Goal: Task Accomplishment & Management: Use online tool/utility

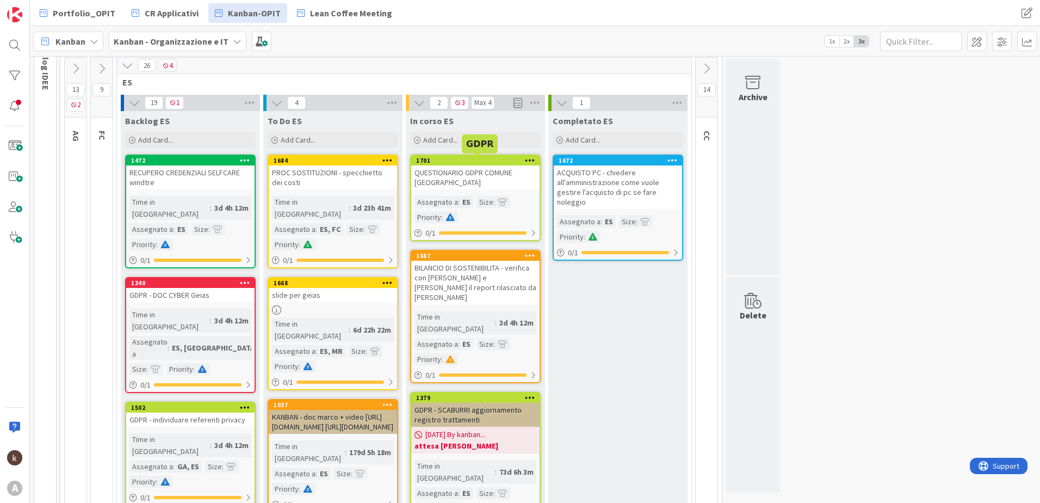
click at [456, 169] on div "QUESTIONARIO GDPR COMUNE [GEOGRAPHIC_DATA]" at bounding box center [475, 177] width 128 height 24
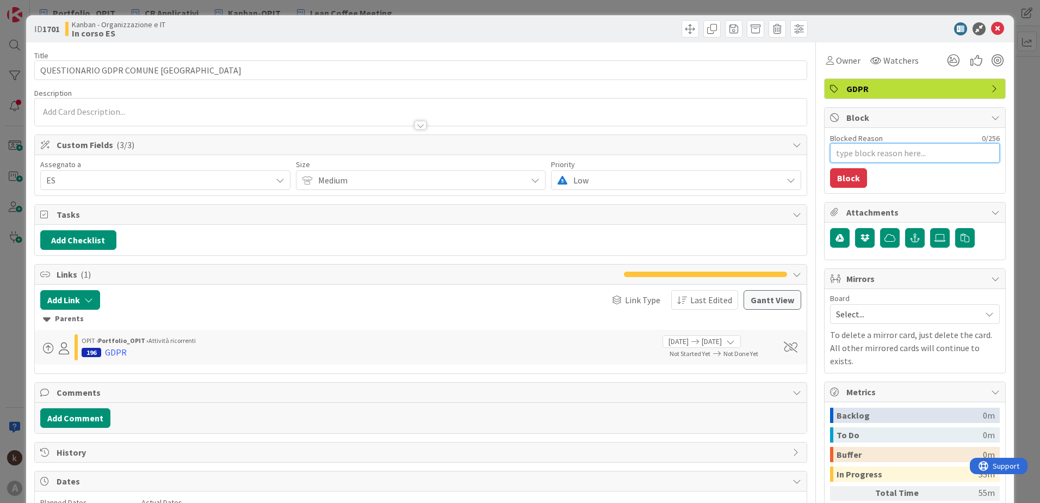
click at [856, 148] on textarea "Blocked Reason" at bounding box center [915, 153] width 170 height 20
type textarea "x"
type textarea "A"
type textarea "x"
type textarea "AT"
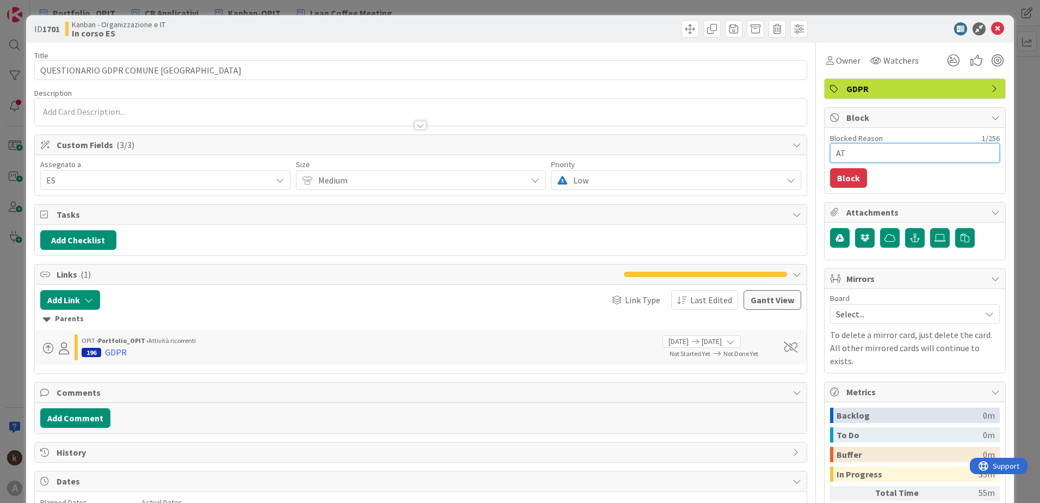
type textarea "x"
type textarea "ATT"
type textarea "x"
type textarea "ATTE"
type textarea "x"
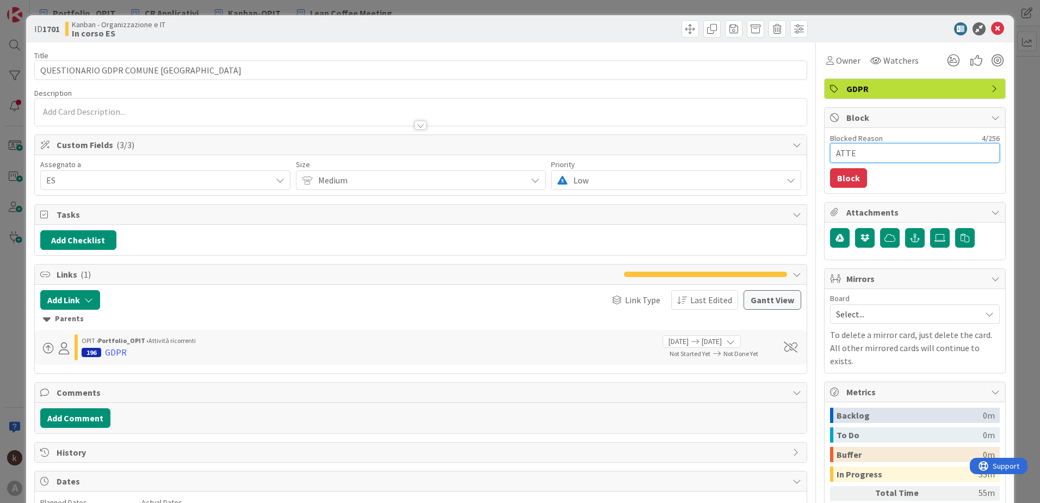
type textarea "ATTES"
type textarea "x"
type textarea "ATTESA"
type textarea "x"
type textarea "ATTESA"
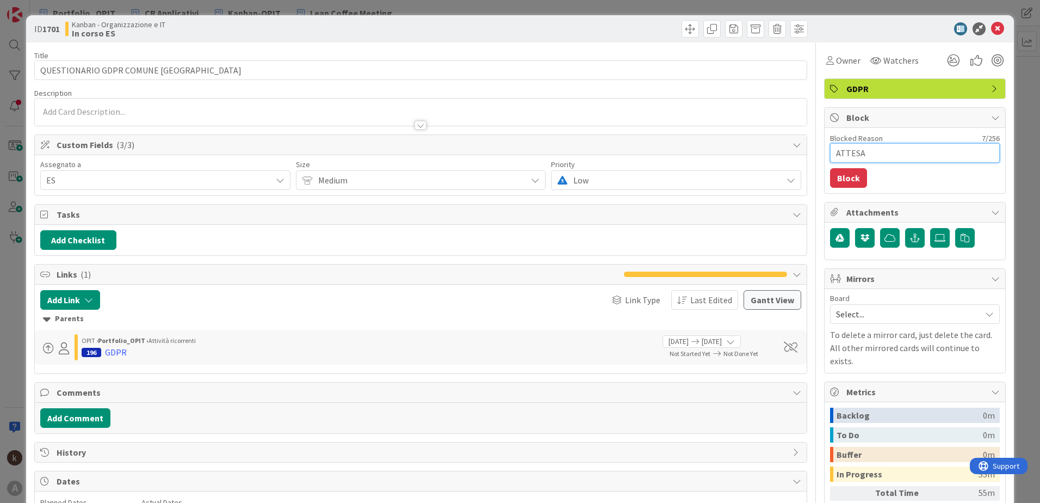
type textarea "x"
type textarea "ATTESA G"
type textarea "x"
type textarea "ATTESA"
type textarea "x"
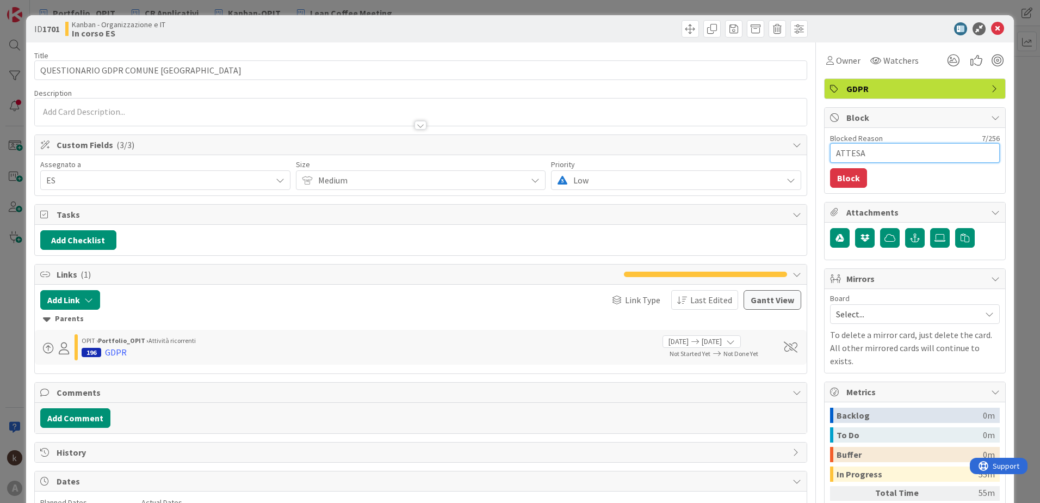
type textarea "ATTESA R"
type textarea "x"
type textarea "ATTESA RU"
type textarea "x"
type textarea "ATTESA RUS"
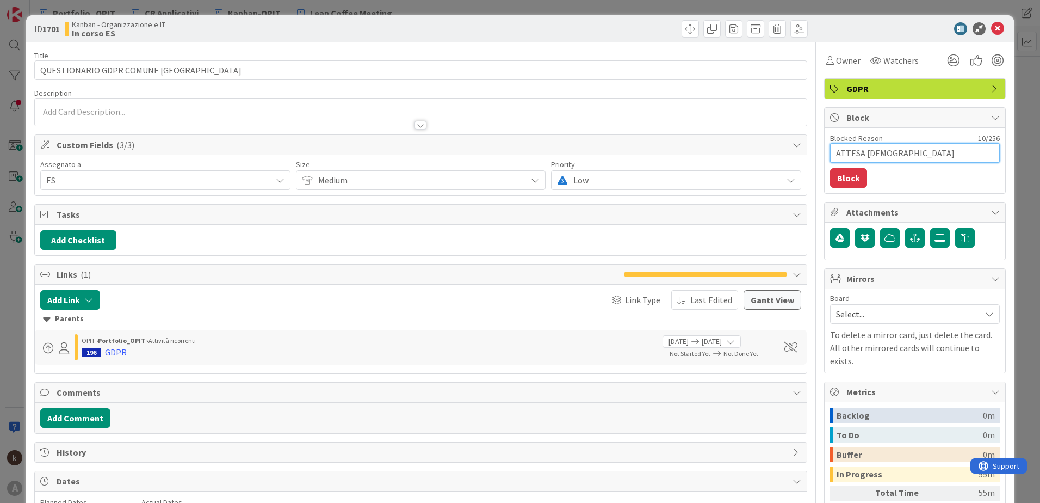
type textarea "x"
type textarea "ATTESA RUSP"
type textarea "x"
type textarea "ATTESA RUS"
type textarea "x"
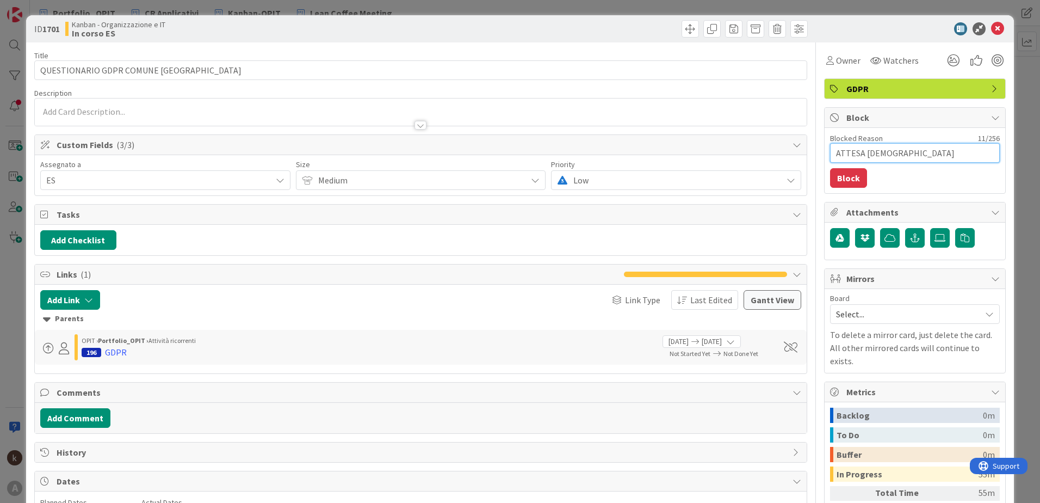
type textarea "ATTESA RU"
type textarea "x"
type textarea "ATTESA R"
type textarea "x"
type textarea "ATTESA RI"
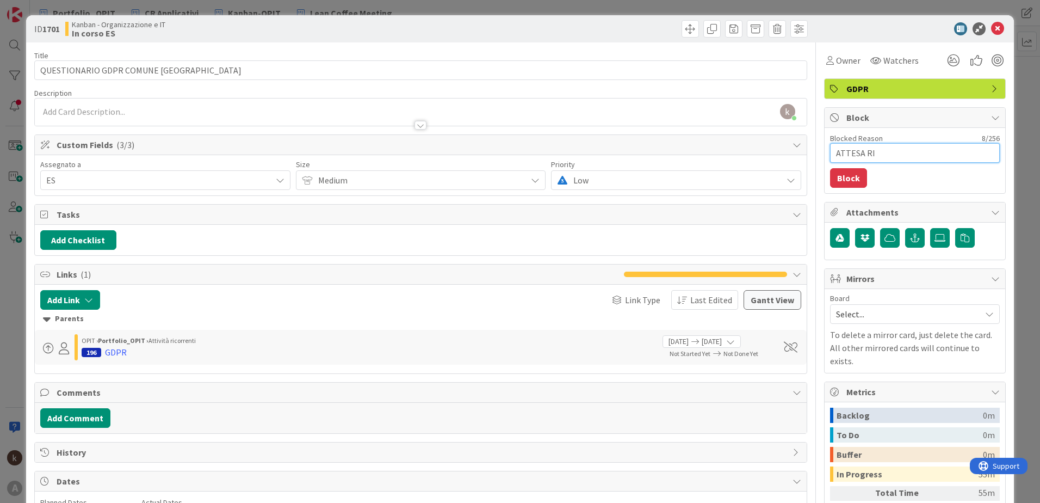
type textarea "x"
type textarea "ATTESA RIS"
type textarea "x"
type textarea "ATTESA RISP"
type textarea "x"
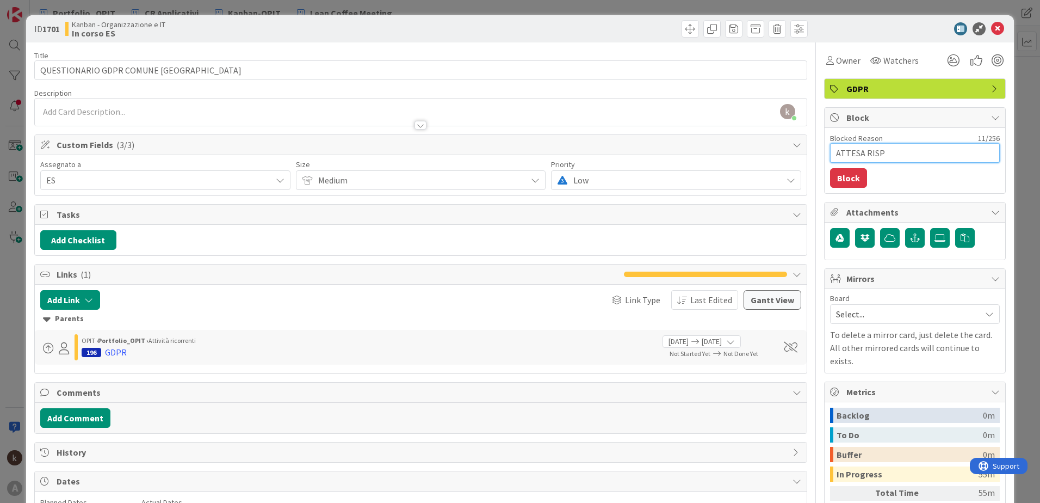
type textarea "ATTESA RISP"
type textarea "x"
type textarea "ATTESA RISP G"
type textarea "x"
type textarea "ATTESA RISP GI"
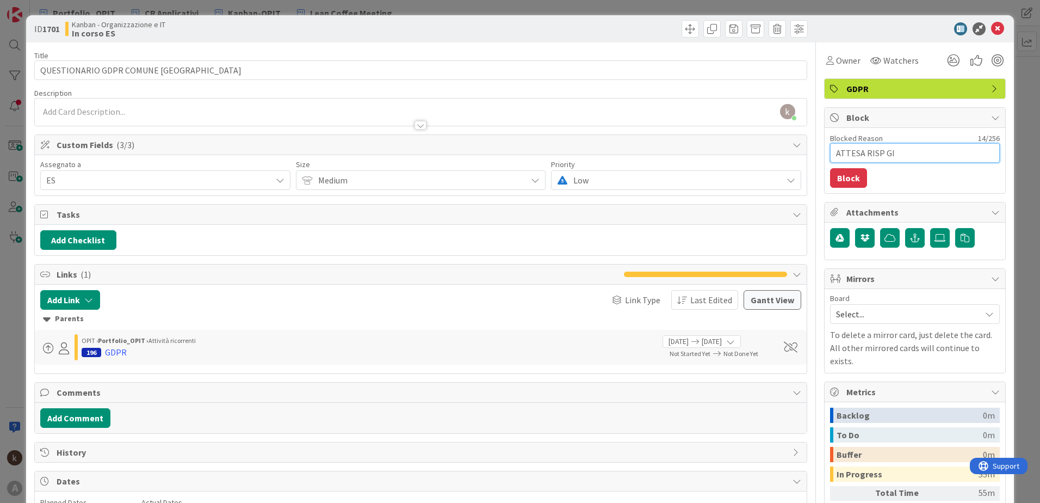
type textarea "x"
type textarea "ATTESA RISP GIA"
type textarea "x"
type textarea "ATTESA RISP GIAN"
type textarea "x"
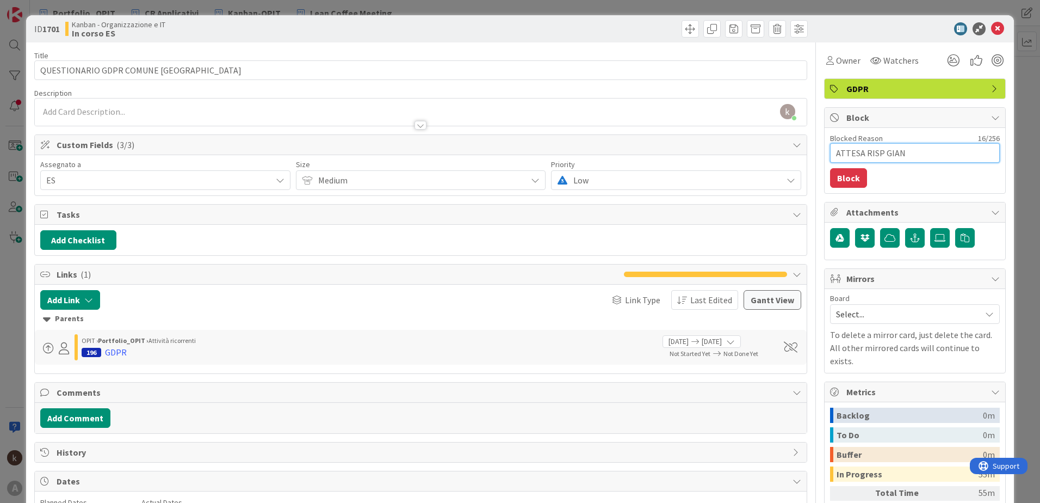
type textarea "ATTESA RISP GIA"
type textarea "x"
type textarea "ATTESA RISP GI"
type textarea "x"
type textarea "ATTESA RISP G"
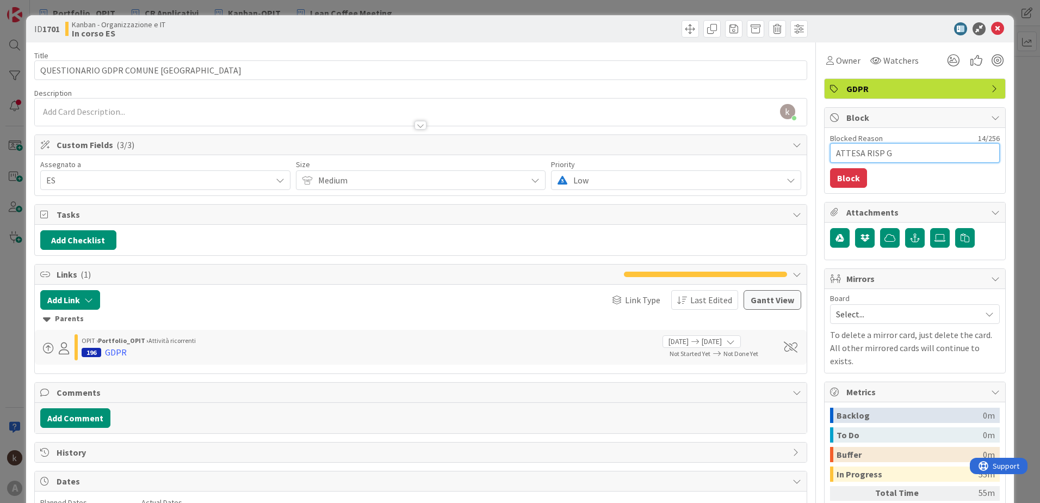
type textarea "x"
type textarea "ATTESA RISP GA"
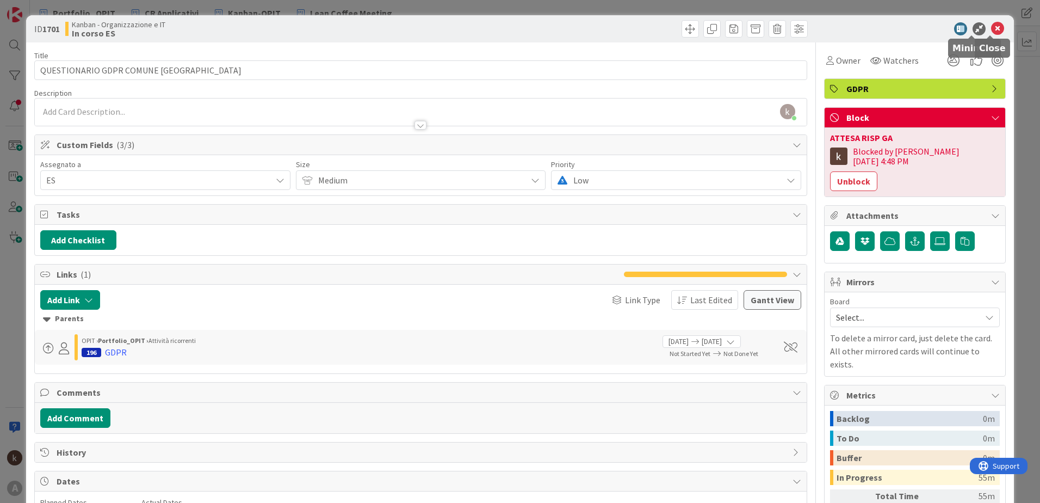
click at [992, 26] on icon at bounding box center [997, 28] width 13 height 13
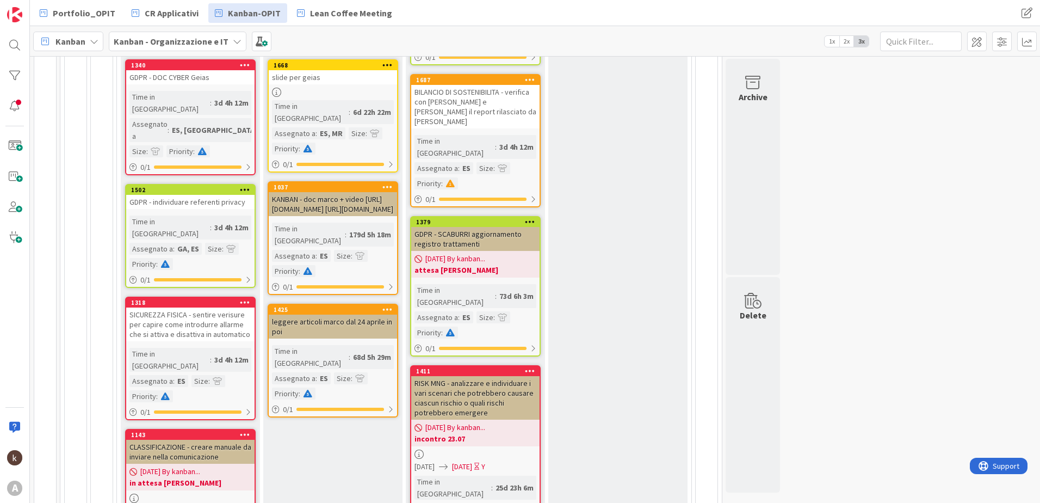
click at [463, 96] on div "BILANCIO DI SOSTENIBILITA - verifica con Bianca e Deborah il report rilasciato …" at bounding box center [475, 107] width 128 height 44
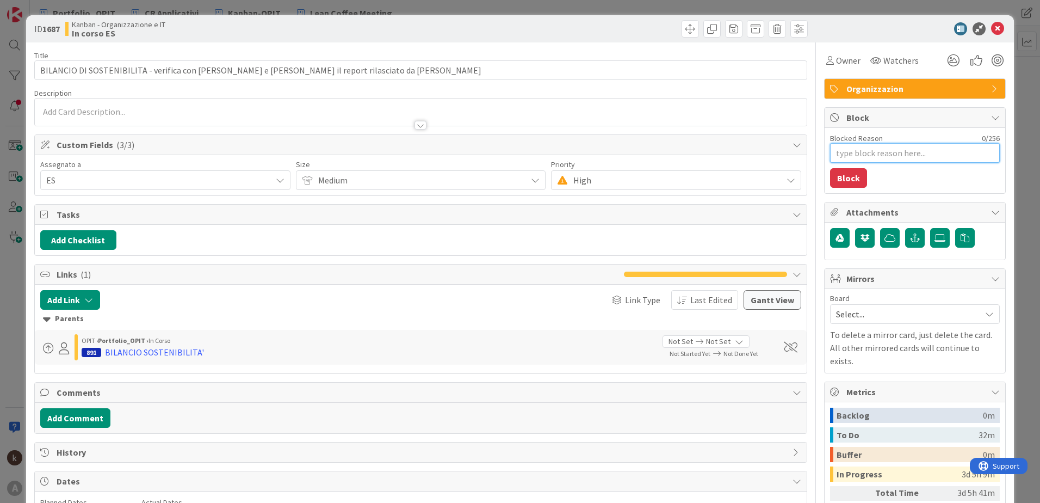
click at [871, 152] on textarea "Blocked Reason" at bounding box center [915, 153] width 170 height 20
type textarea "x"
type textarea "A"
type textarea "x"
type textarea "AT"
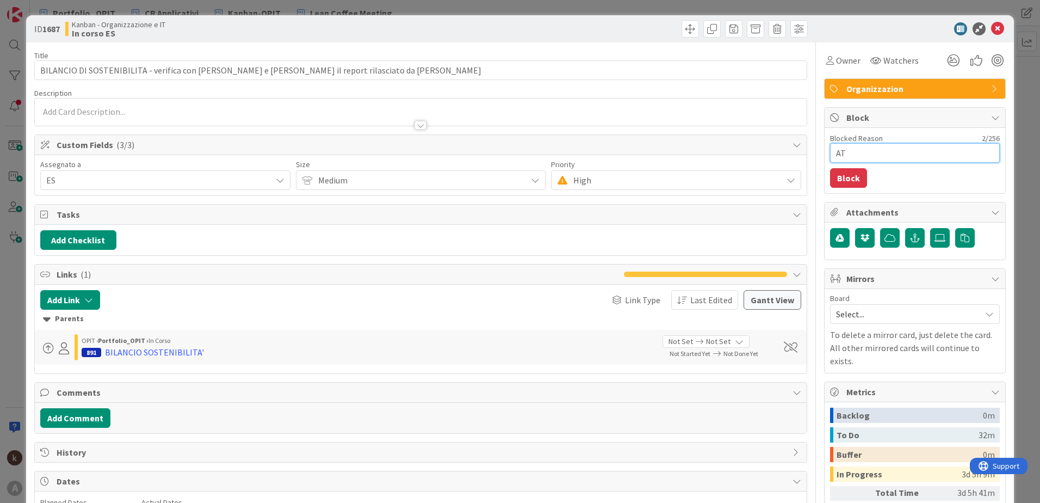
type textarea "x"
type textarea "ATT"
type textarea "x"
type textarea "ATTE"
type textarea "x"
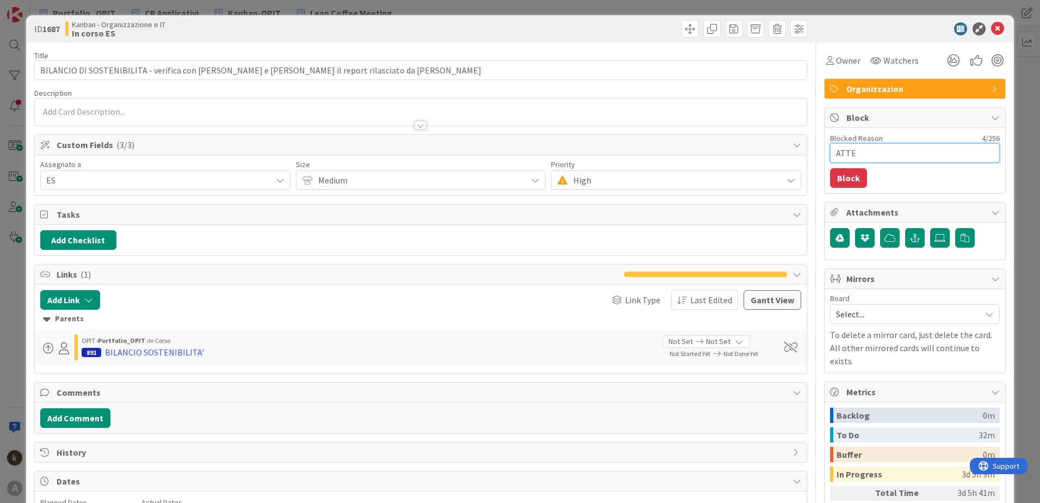
type textarea "ATTES"
type textarea "x"
type textarea "ATTESA"
type textarea "x"
type textarea "ATTESA"
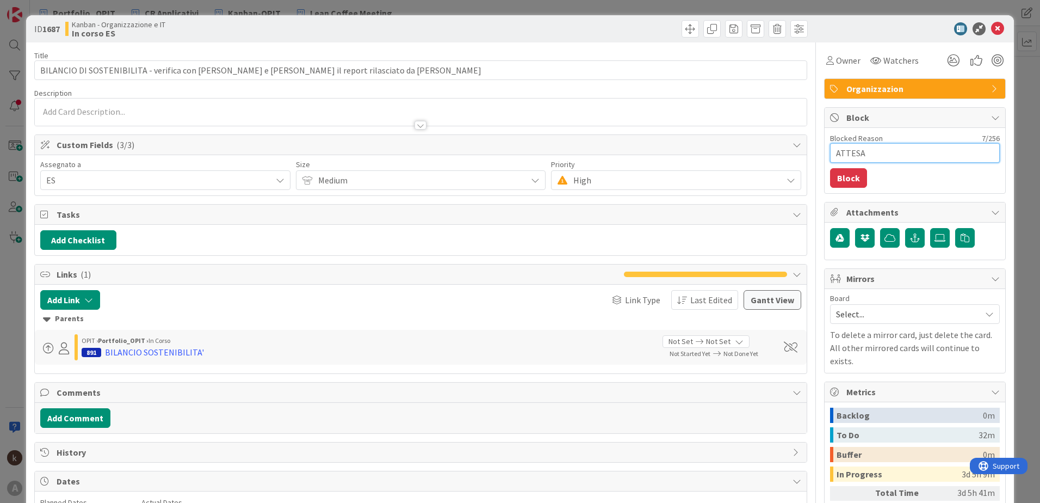
type textarea "x"
type textarea "ATTESA D"
type textarea "x"
type textarea "ATTESA DA"
type textarea "x"
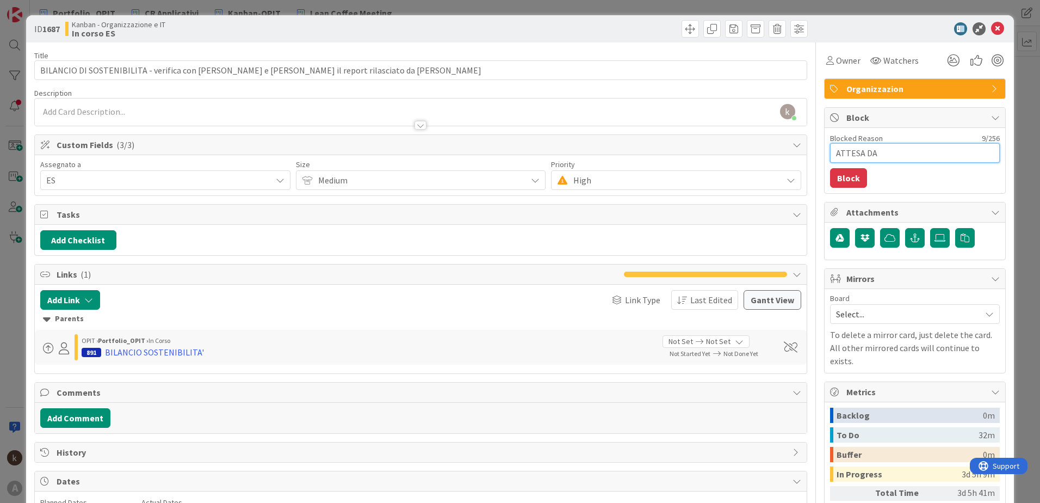
type textarea "ATTESA DAT"
type textarea "x"
type textarea "ATTESA DATA"
type textarea "x"
type textarea "ATTESA DATA"
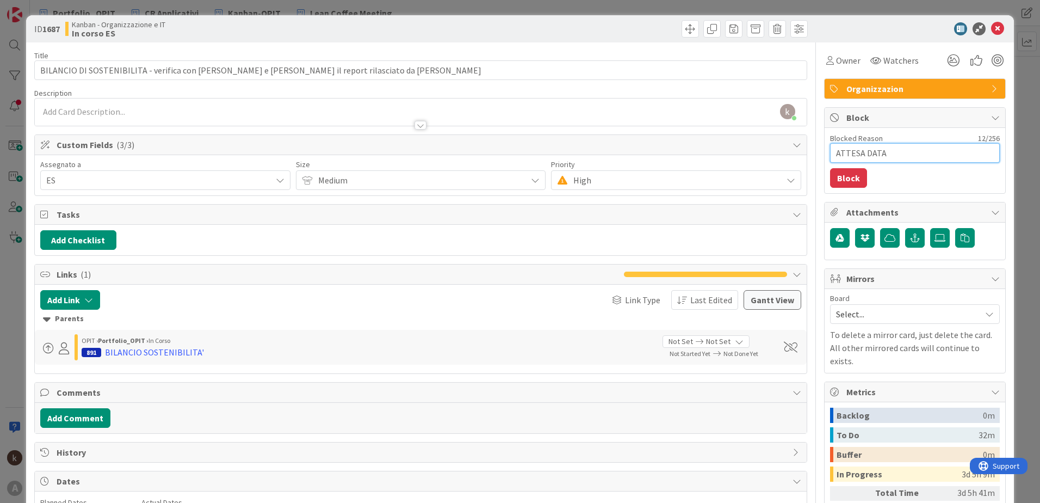
type textarea "x"
type textarea "ATTESA DATA V"
type textarea "x"
type textarea "ATTESA DATA VUA"
type textarea "x"
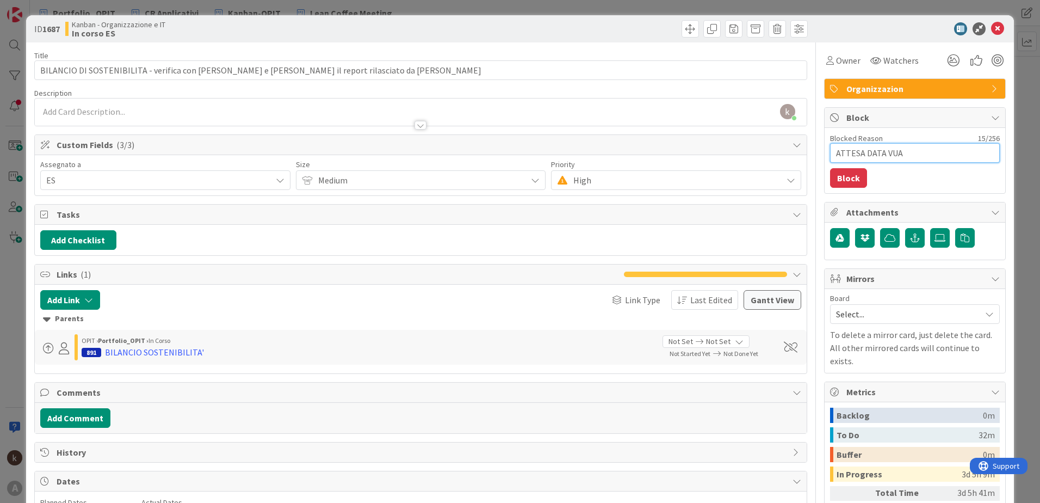
type textarea "ATTESA DATA VU"
type textarea "x"
type textarea "ATTESA DATA V"
type textarea "x"
type textarea "ATTESA DATA"
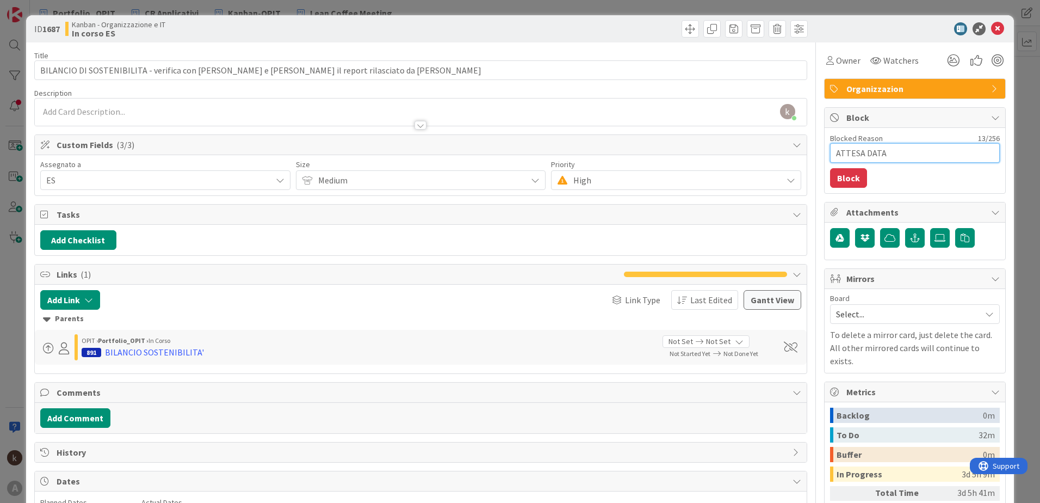
type textarea "x"
type textarea "ATTESA DATA B"
type textarea "x"
type textarea "ATTESA DATA BI"
type textarea "x"
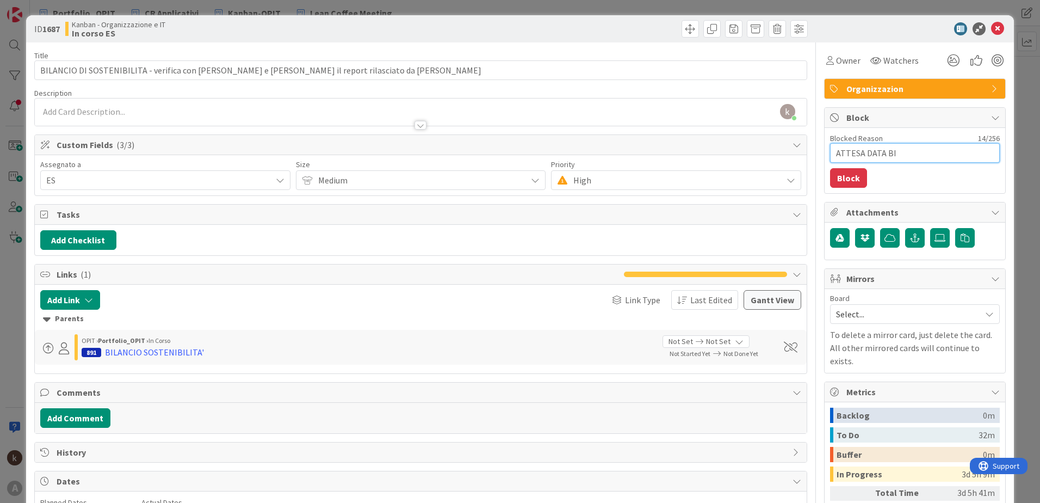
type textarea "ATTESA DATA BIA"
type textarea "x"
type textarea "ATTESA DATA BIAN"
type textarea "x"
type textarea "ATTESA DATA BIANC"
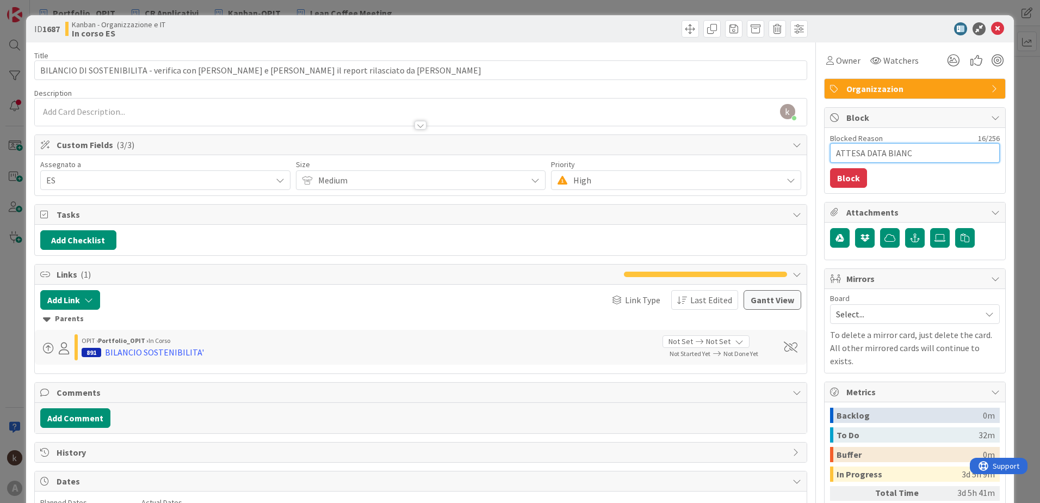
type textarea "x"
type textarea "ATTESA DATA BIANCA"
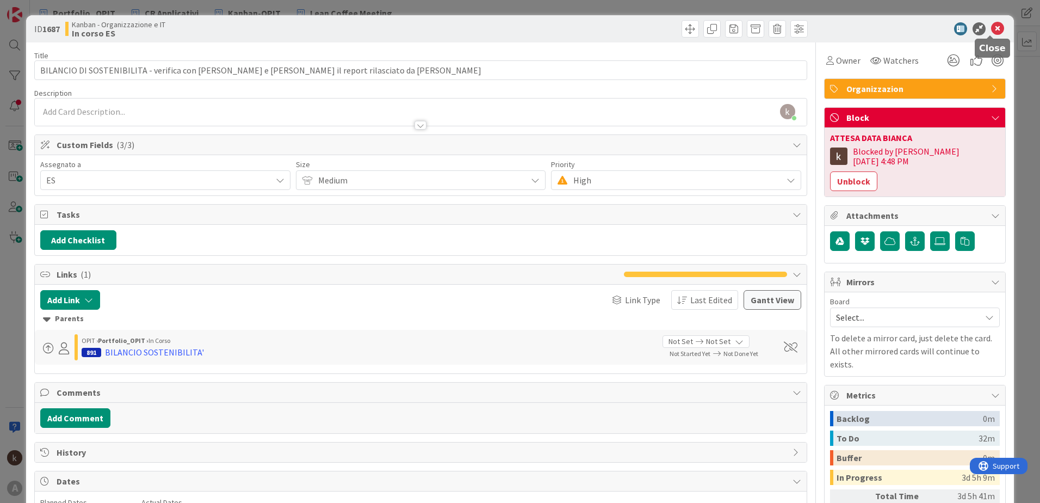
click at [994, 24] on icon at bounding box center [997, 28] width 13 height 13
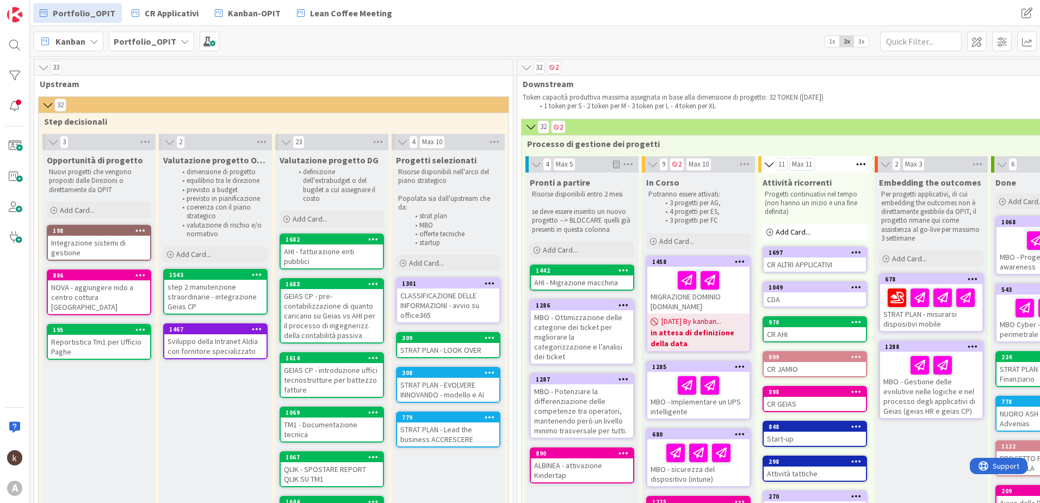
click at [45, 70] on icon at bounding box center [44, 67] width 12 height 11
